Goal: Task Accomplishment & Management: Use online tool/utility

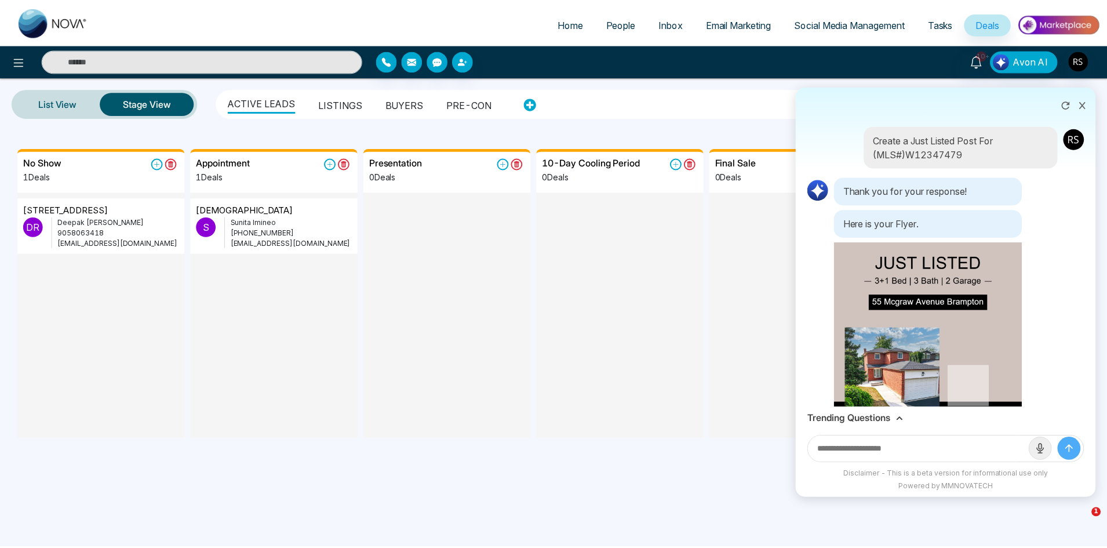
scroll to position [231, 0]
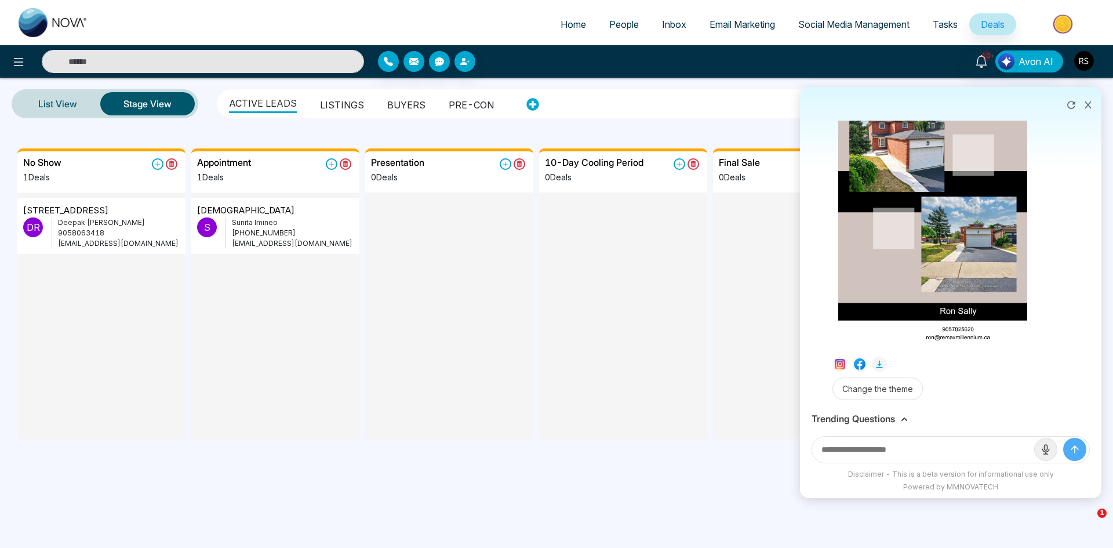
click at [51, 17] on img at bounding box center [54, 22] width 70 height 29
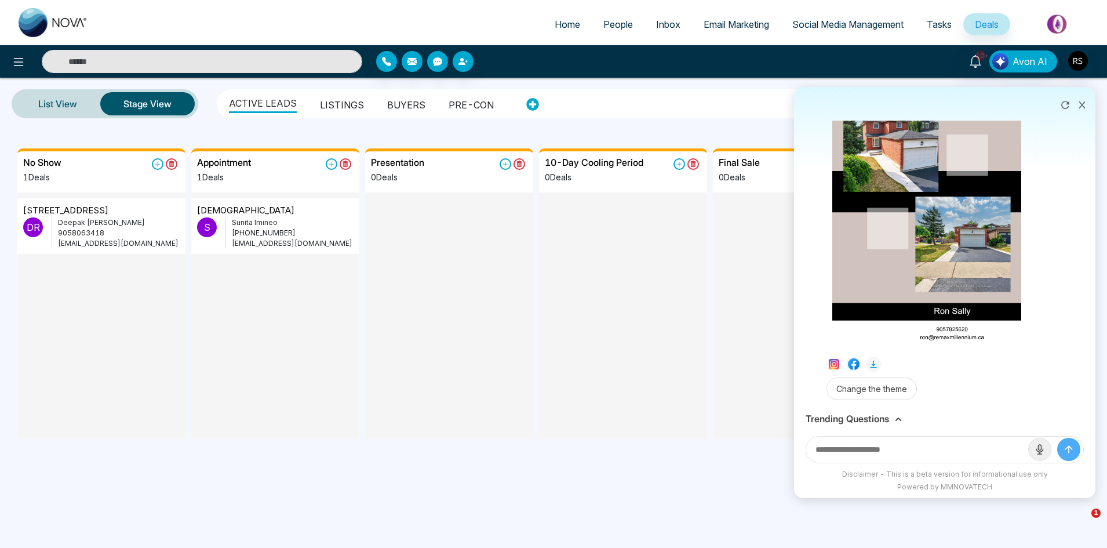
select select "*"
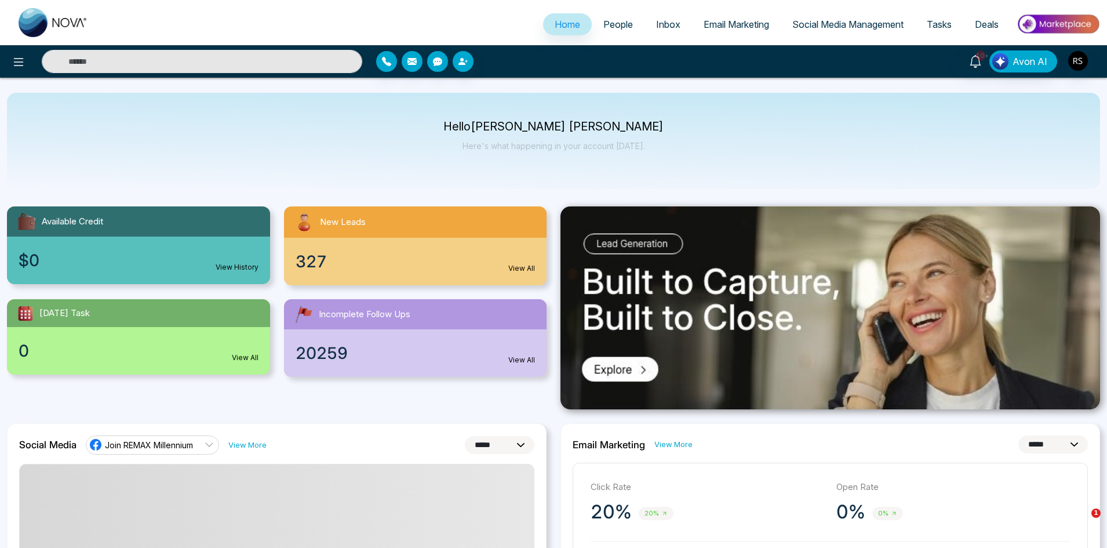
click at [603, 27] on span "People" at bounding box center [618, 25] width 30 height 12
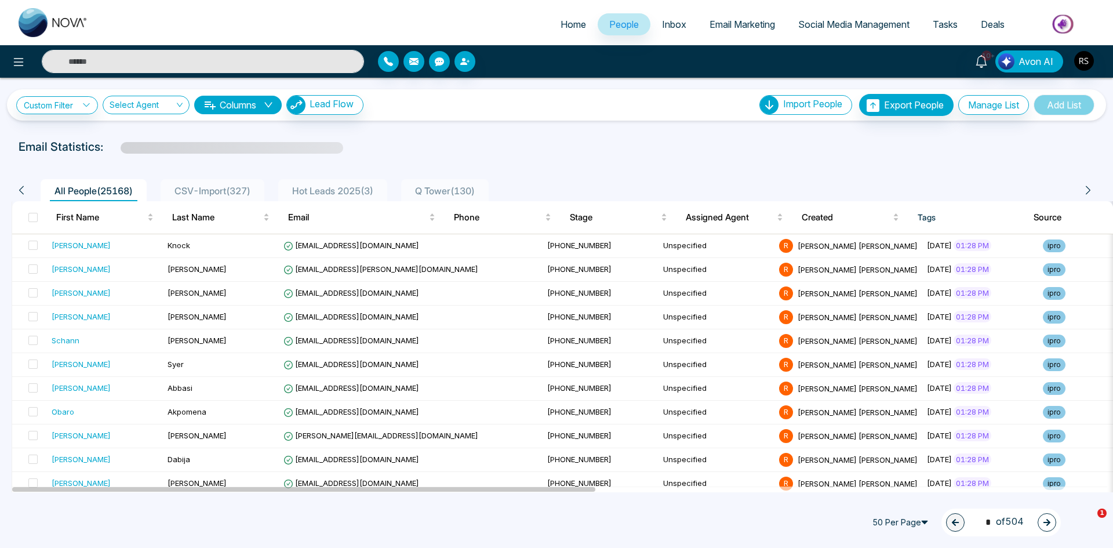
click at [203, 59] on input "text" at bounding box center [203, 61] width 322 height 23
click at [336, 59] on input "******" at bounding box center [203, 61] width 322 height 23
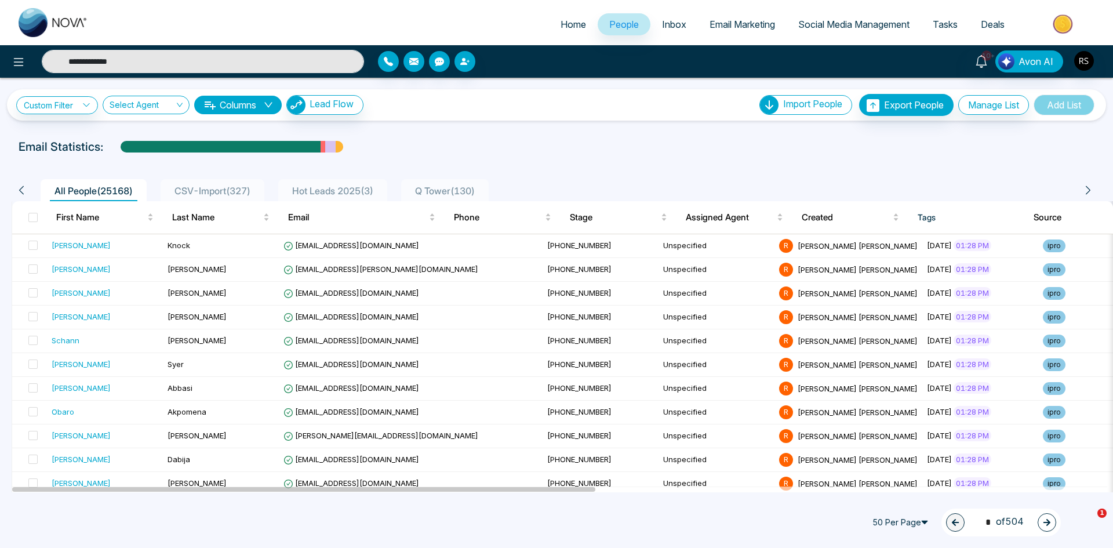
type input "**********"
click at [133, 66] on input "**********" at bounding box center [203, 61] width 322 height 23
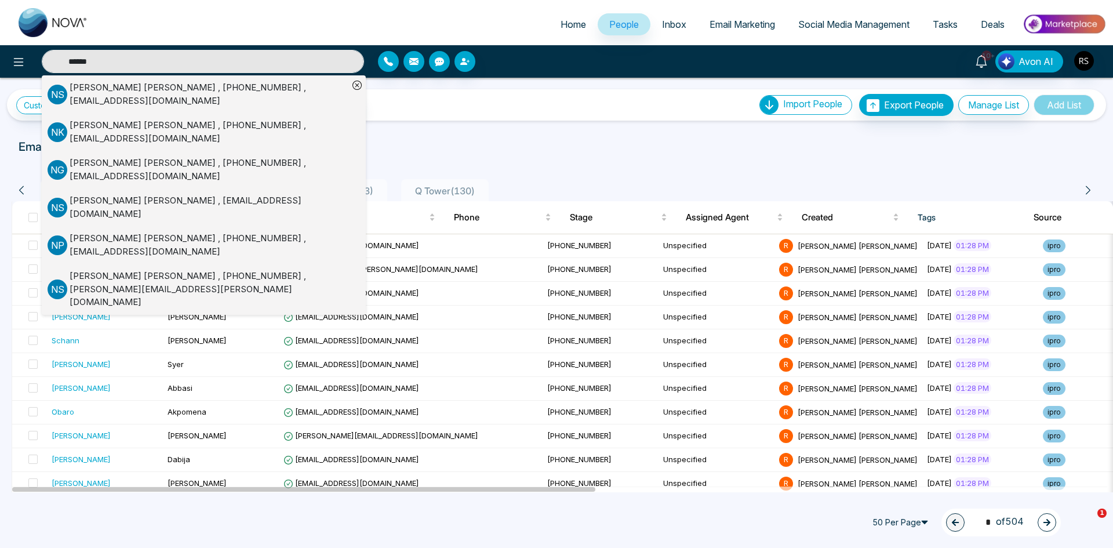
type input "******"
click at [126, 94] on div "[PERSON_NAME] , [PHONE_NUMBER] , [EMAIL_ADDRESS][DOMAIN_NAME]" at bounding box center [209, 94] width 279 height 26
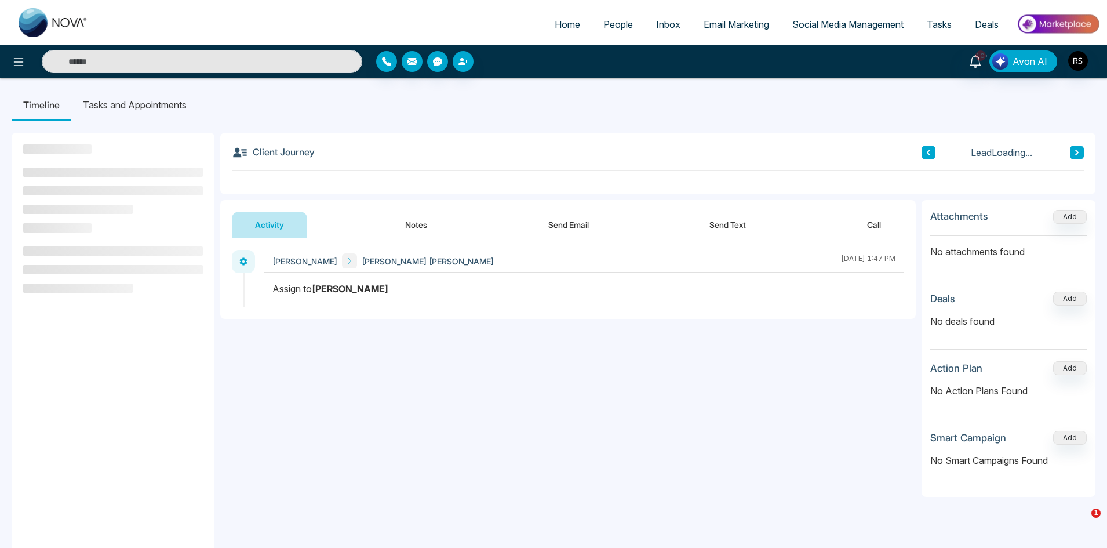
click at [404, 221] on button "Notes" at bounding box center [416, 224] width 68 height 26
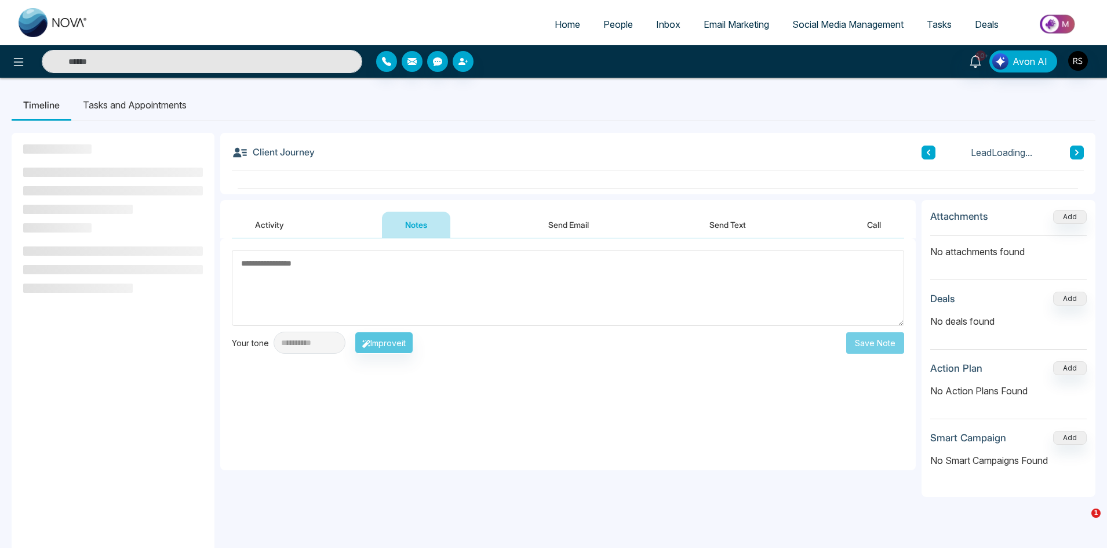
click at [553, 221] on button "Send Email" at bounding box center [568, 224] width 87 height 26
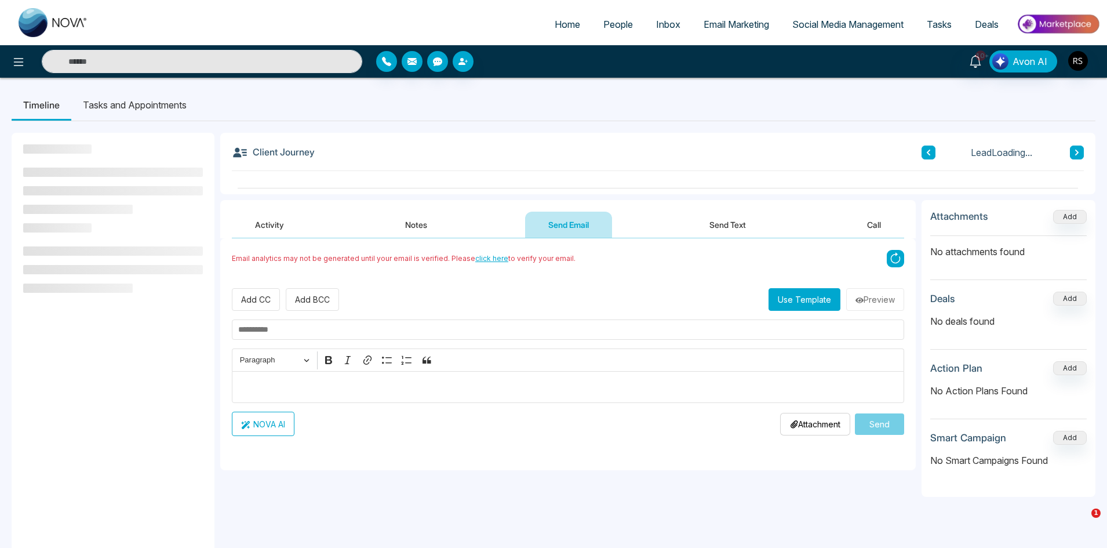
click at [705, 229] on button "Send Text" at bounding box center [727, 224] width 83 height 26
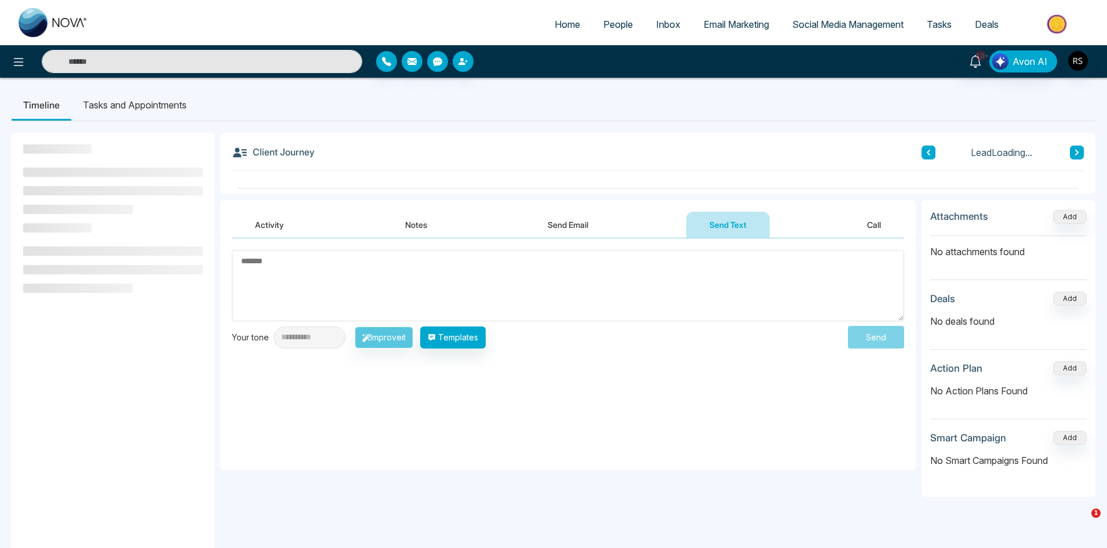
click at [887, 214] on button "Call" at bounding box center [874, 224] width 60 height 26
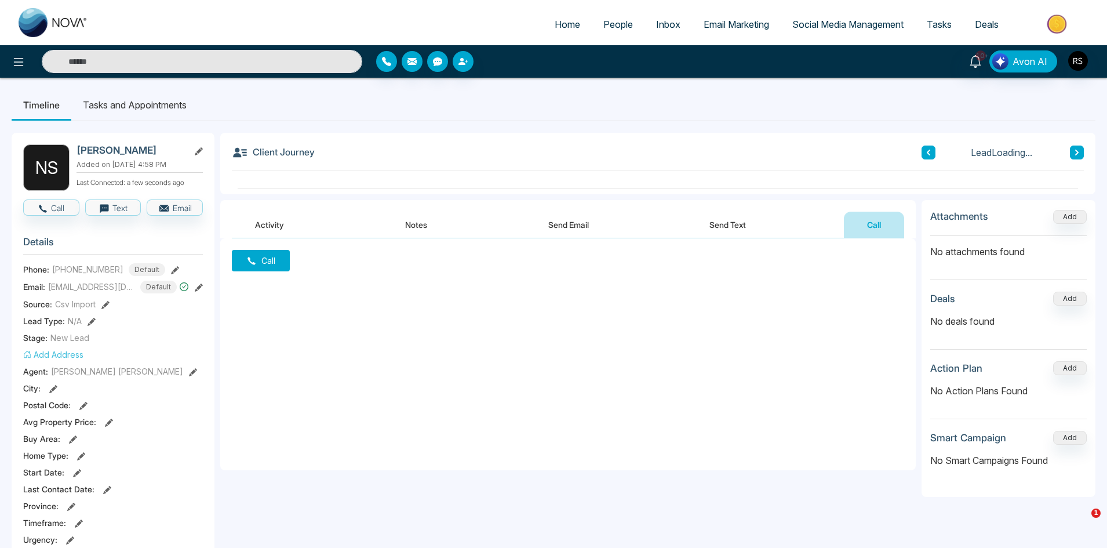
click at [284, 221] on button "Activity" at bounding box center [269, 224] width 75 height 26
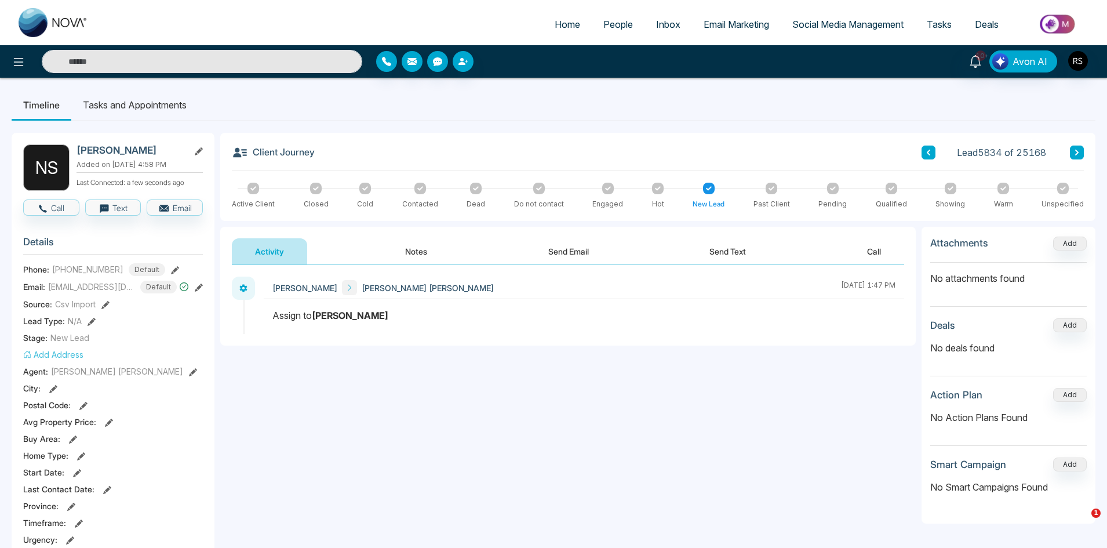
click at [827, 27] on span "Social Media Management" at bounding box center [847, 25] width 111 height 12
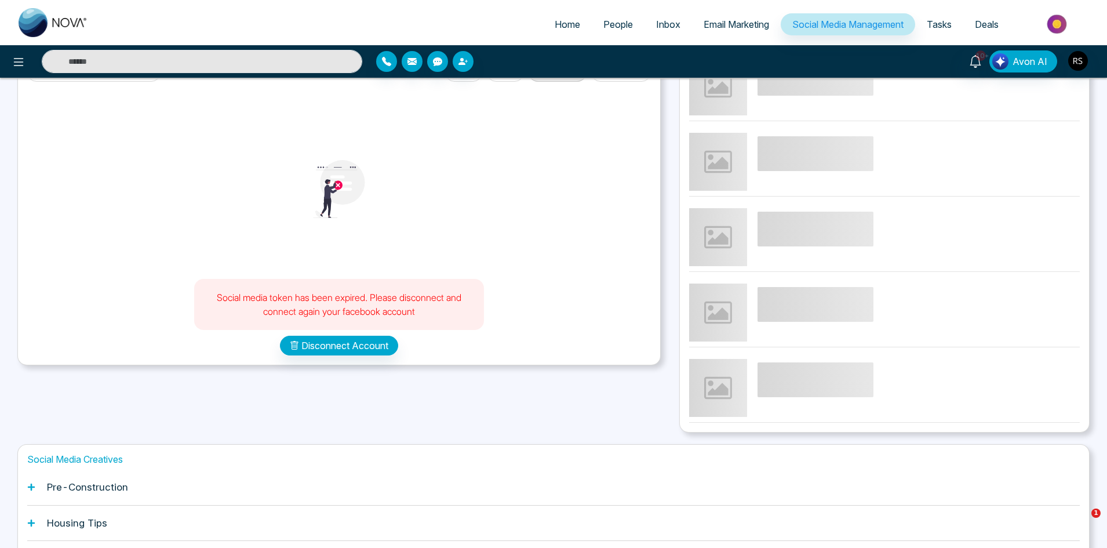
scroll to position [201, 0]
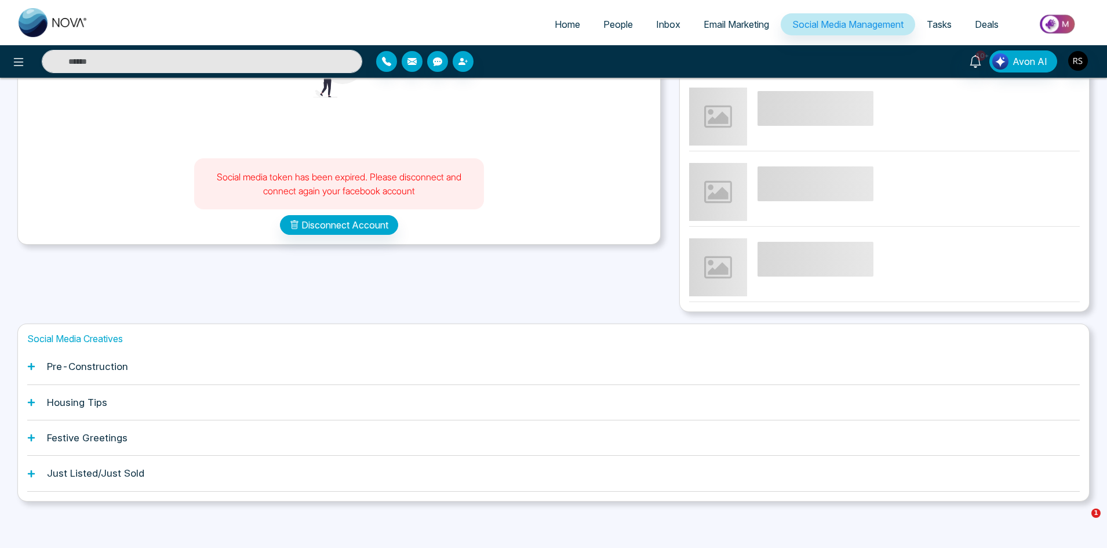
click at [119, 366] on h1 "Pre-Construction" at bounding box center [87, 366] width 81 height 12
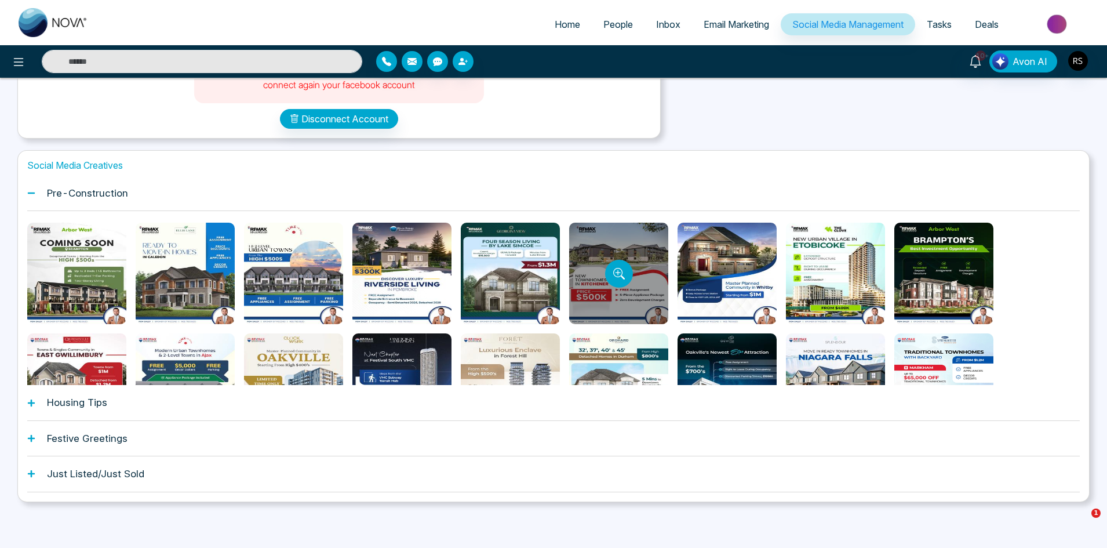
scroll to position [308, 0]
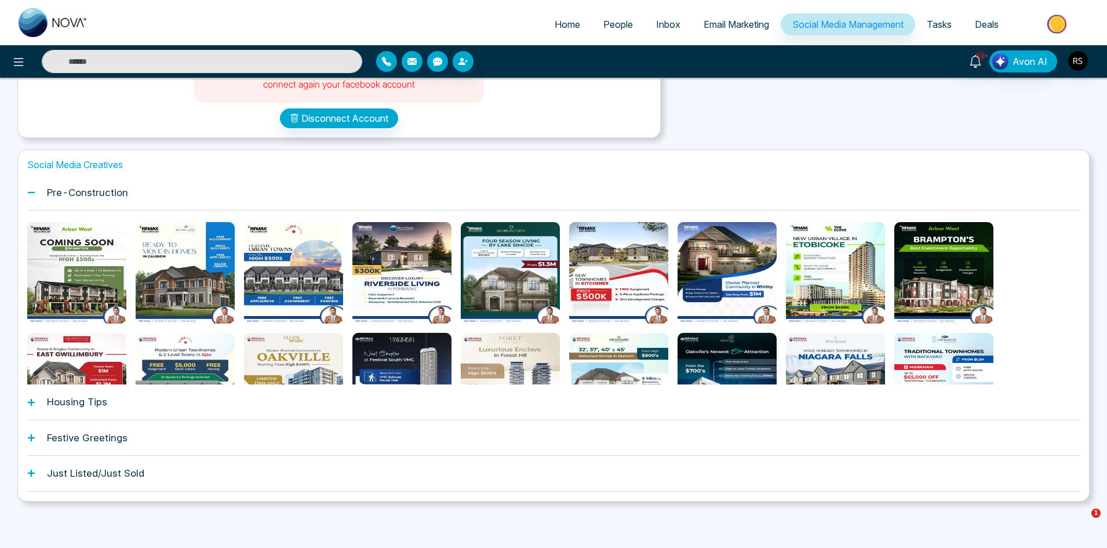
click at [76, 397] on h1 "Housing Tips" at bounding box center [77, 402] width 60 height 12
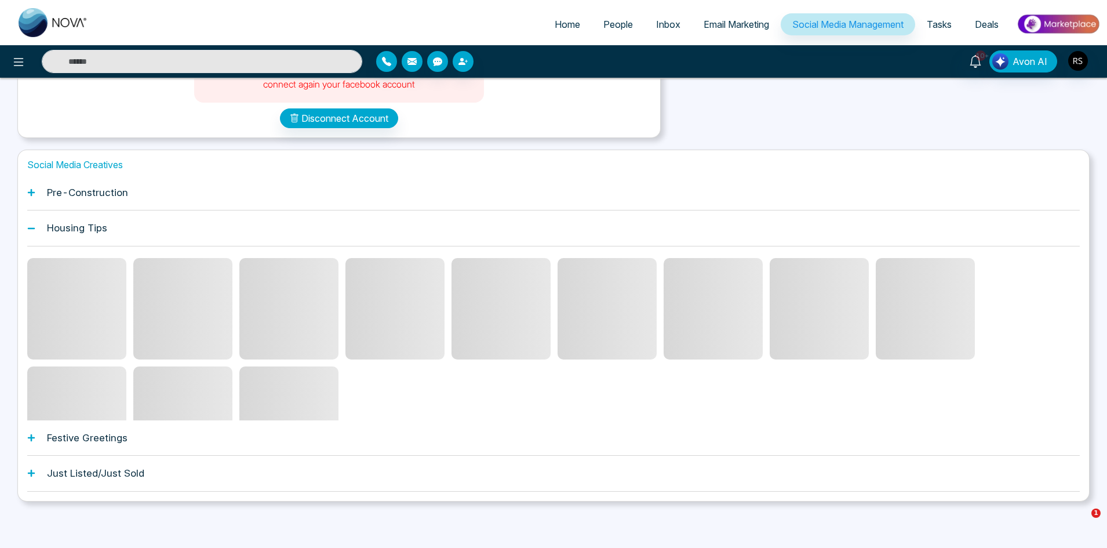
click at [98, 452] on div "Social Media Creatives Pre-Construction Housing Tips Festive Greetings Just Lis…" at bounding box center [553, 325] width 1072 height 352
click at [98, 440] on h1 "Festive Greetings" at bounding box center [87, 438] width 81 height 12
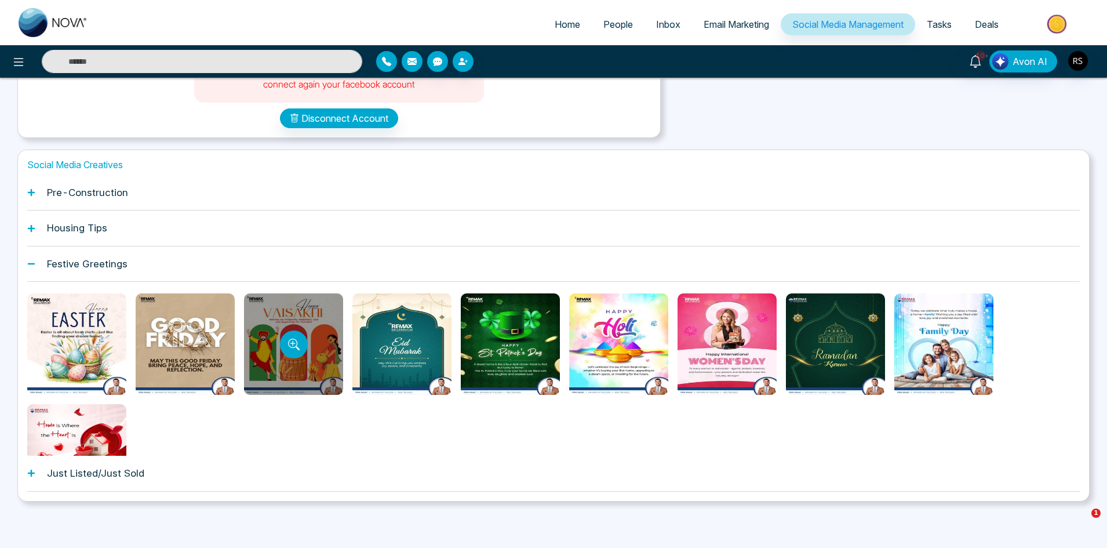
click at [298, 323] on div at bounding box center [293, 343] width 99 height 101
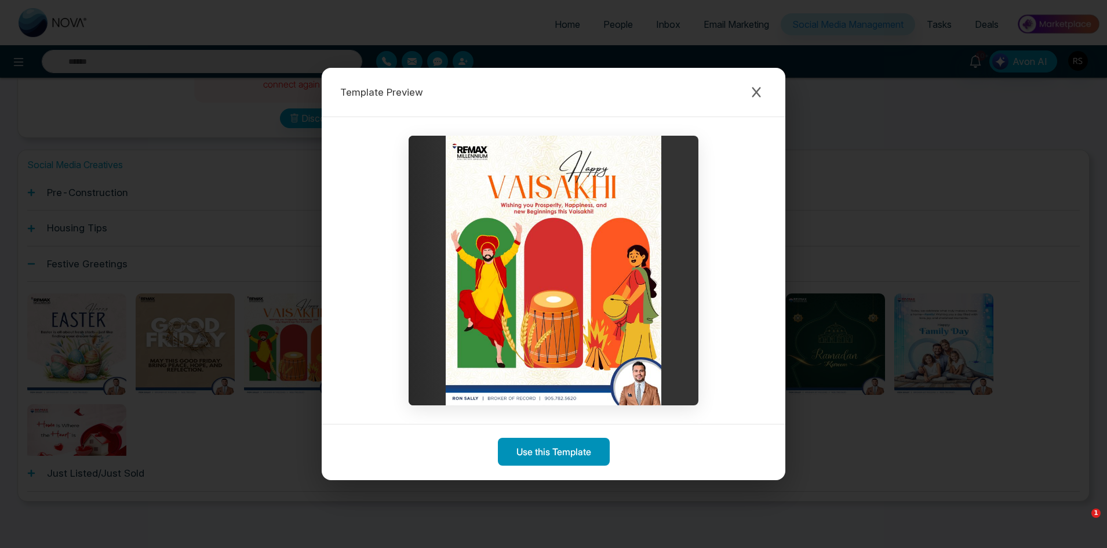
click at [600, 454] on button "Use this Template" at bounding box center [554, 451] width 112 height 28
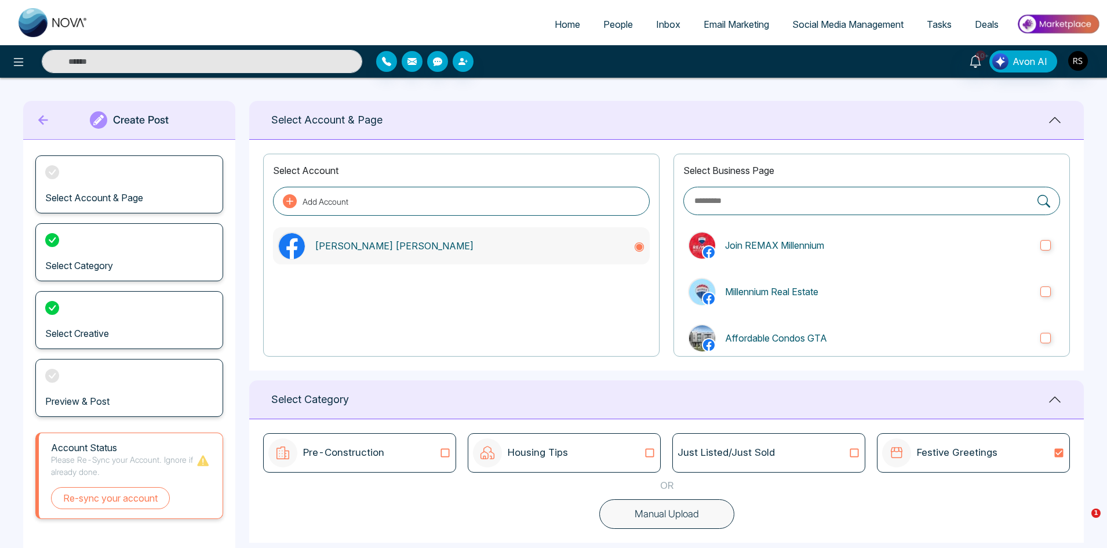
type textarea "**********"
click at [111, 271] on h3 "Select Category" at bounding box center [79, 265] width 68 height 11
click at [435, 201] on button "Add Account" at bounding box center [461, 201] width 377 height 29
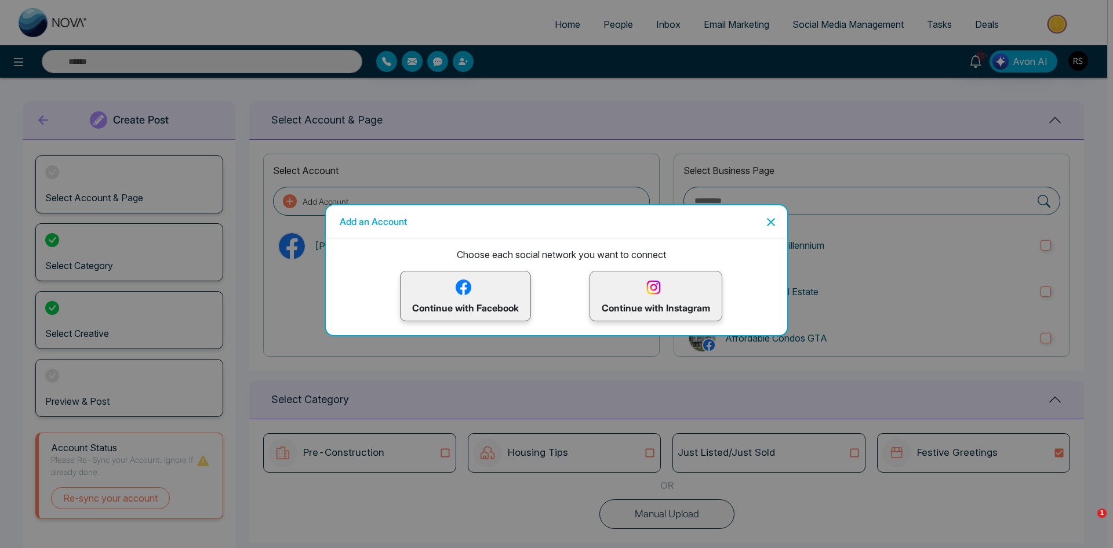
click at [774, 220] on icon "Close" at bounding box center [771, 222] width 8 height 8
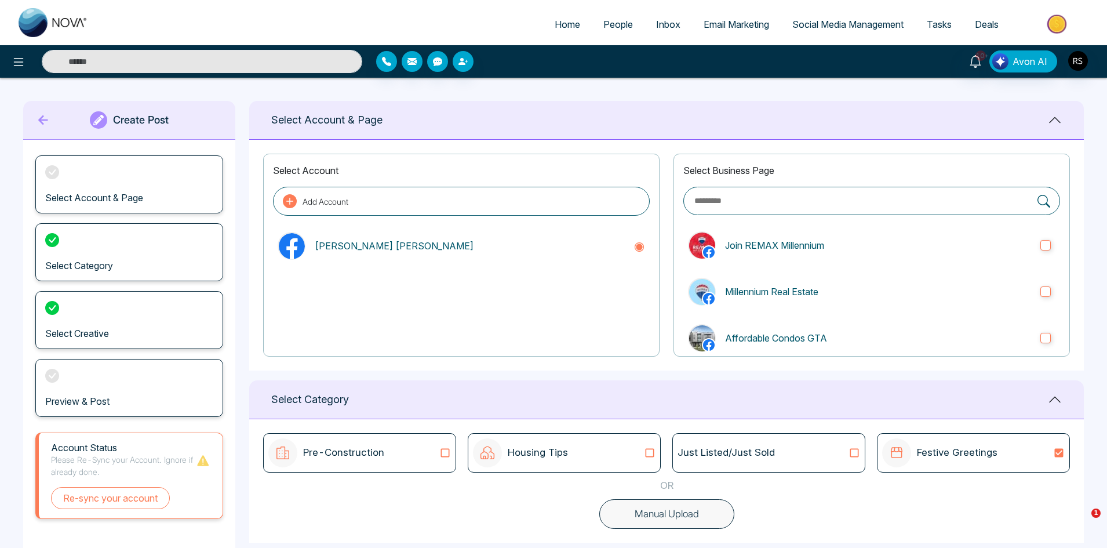
scroll to position [232, 0]
